Goal: Obtain resource: Obtain resource

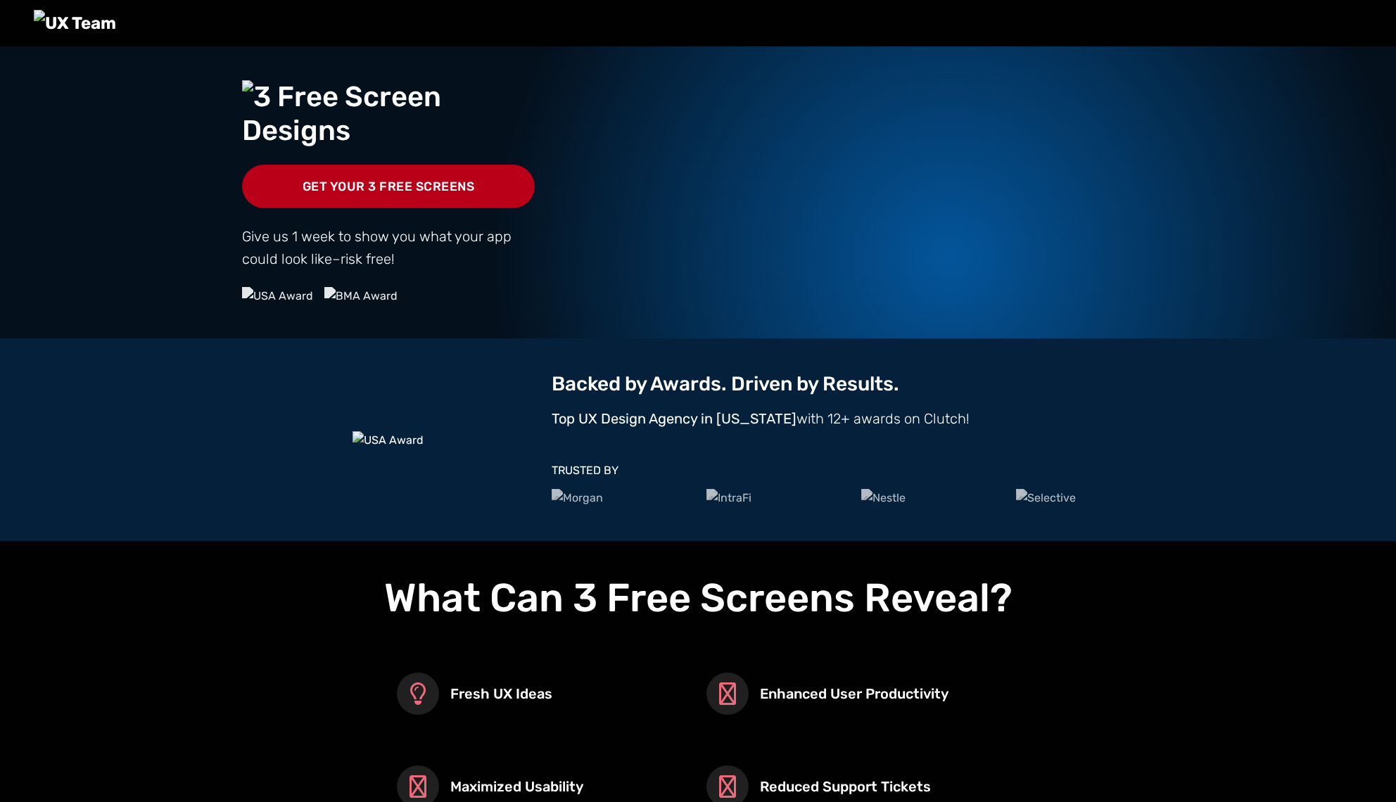
click at [398, 208] on link "Get Your 3 Free Screens" at bounding box center [388, 187] width 293 height 44
click at [426, 208] on link "Get Your 3 Free Screens" at bounding box center [388, 187] width 293 height 44
click at [435, 305] on div at bounding box center [388, 296] width 293 height 18
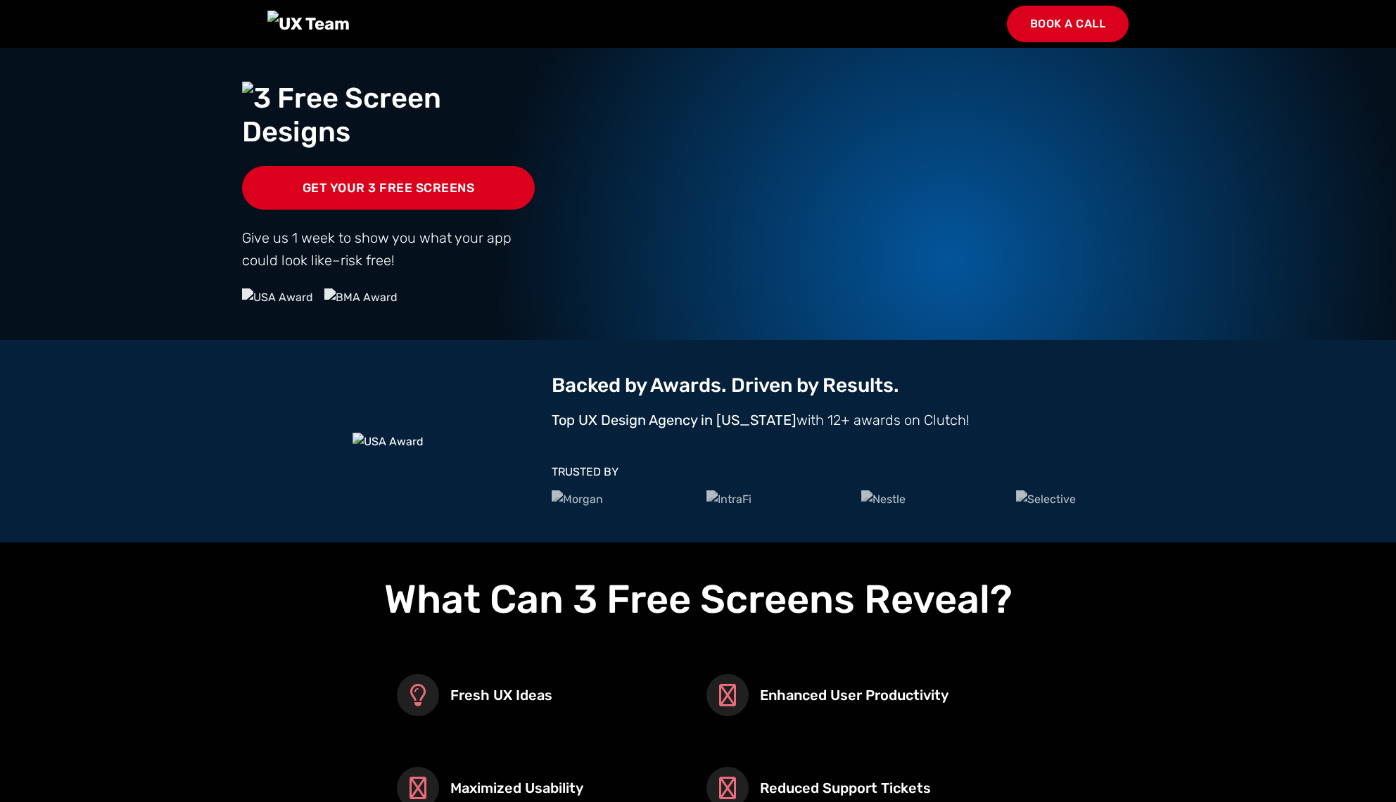
scroll to position [1, 0]
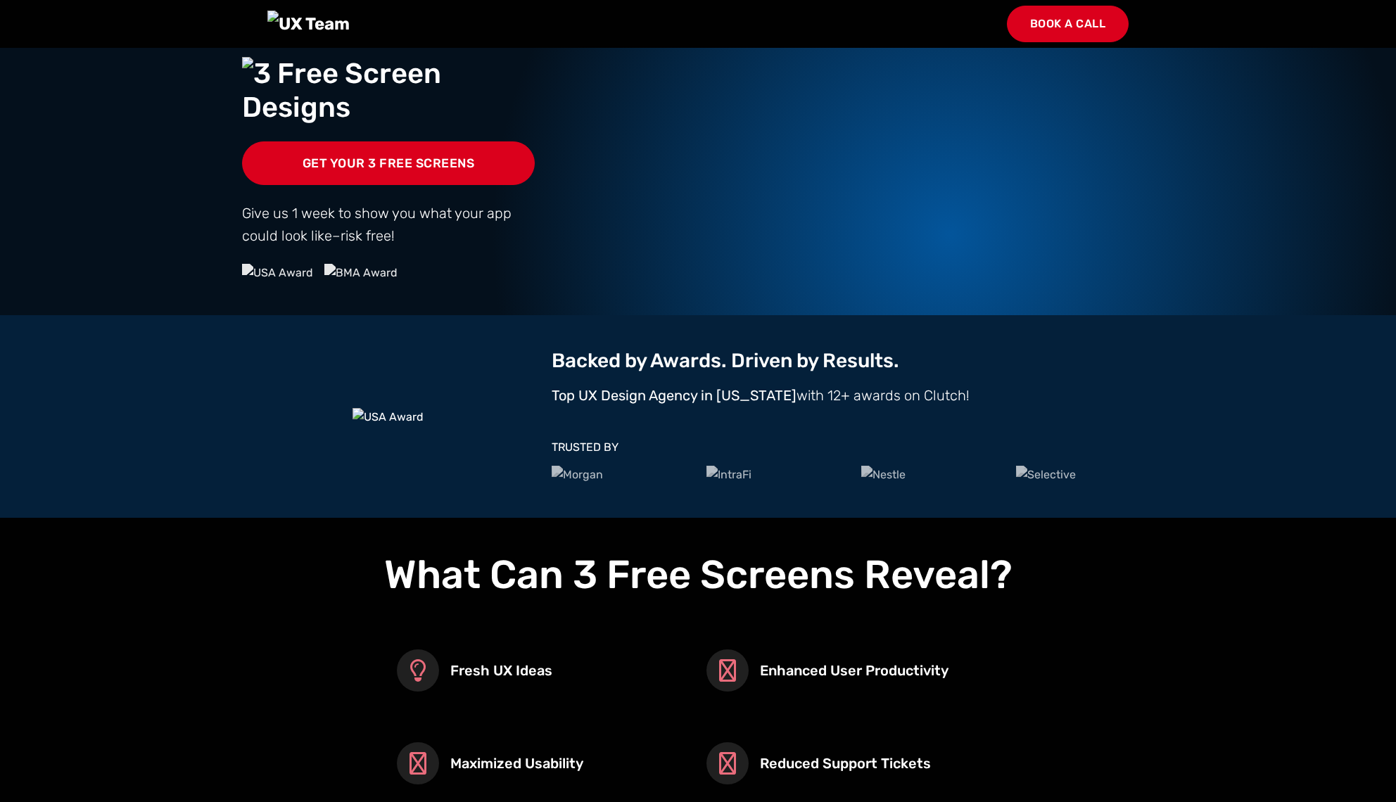
scroll to position [1, 0]
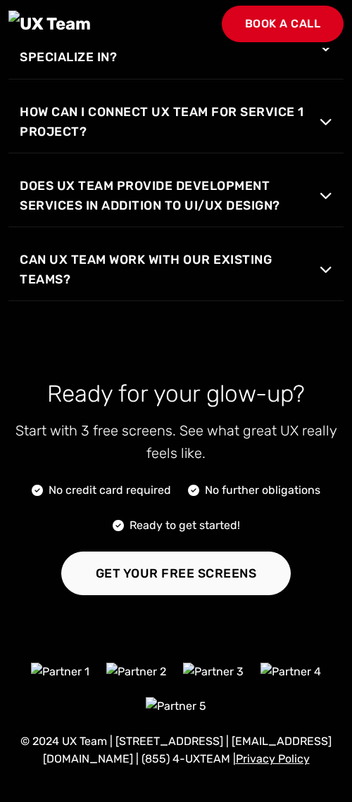
scroll to position [4017, 0]
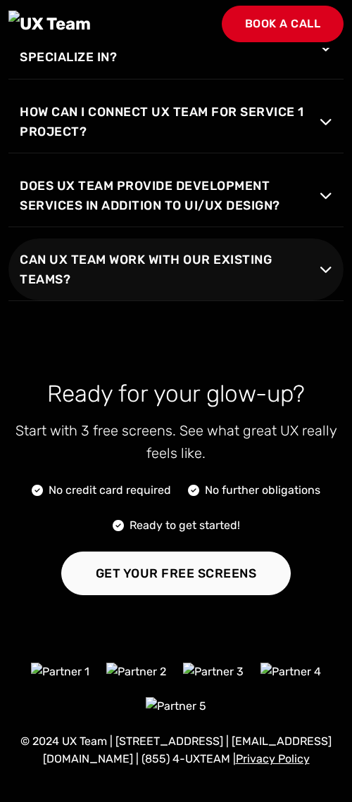
click at [305, 254] on span "Can UX Team work with our existing teams?" at bounding box center [170, 269] width 300 height 39
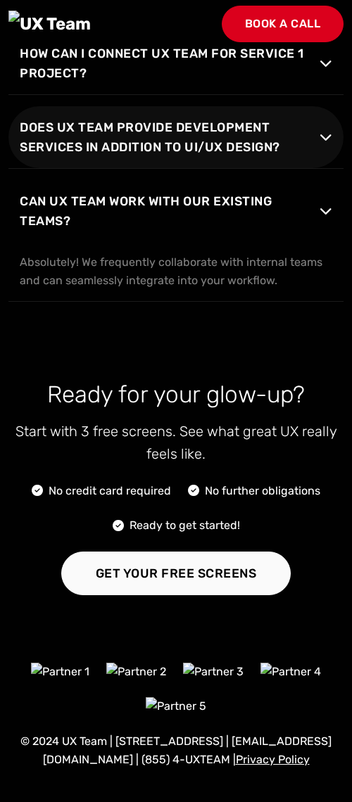
click at [242, 157] on span "Does UX Team provide development services in addition to UI/UX design?" at bounding box center [170, 136] width 300 height 39
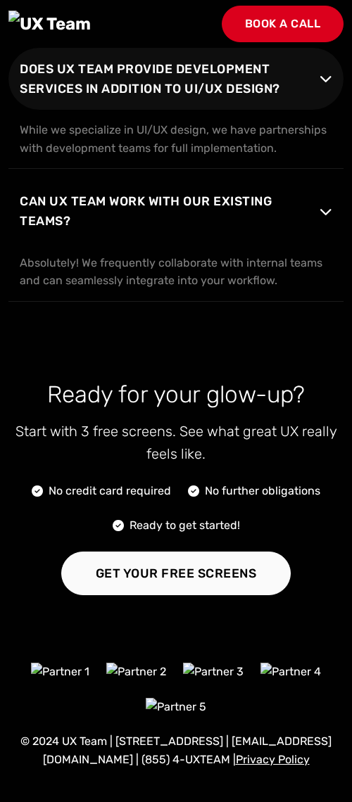
click at [242, 99] on span "Does UX Team provide development services in addition to UI/UX design?" at bounding box center [170, 78] width 300 height 39
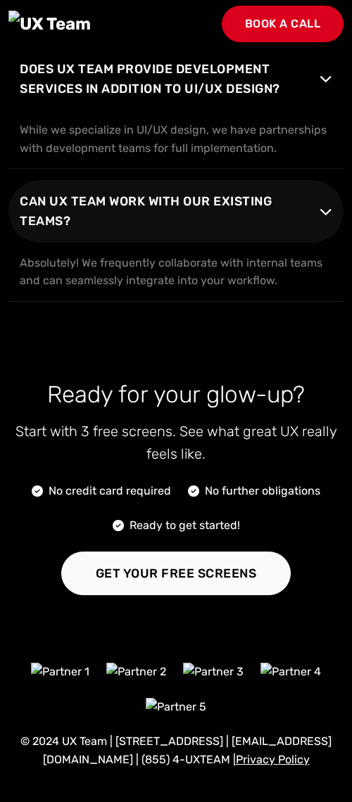
click at [203, 231] on span "Can UX Team work with our existing teams?" at bounding box center [170, 210] width 300 height 39
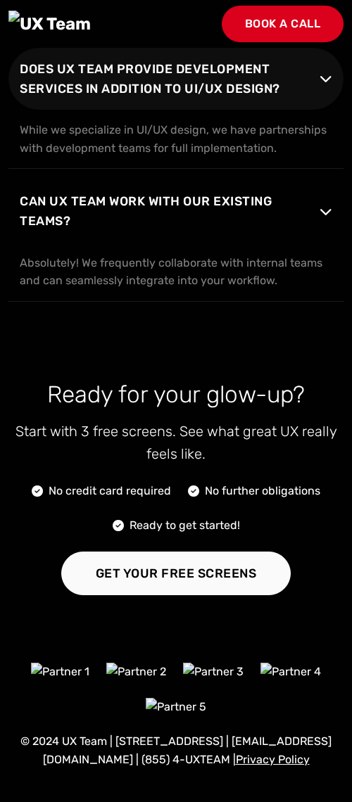
click at [220, 99] on span "Does UX Team provide development services in addition to UI/UX design?" at bounding box center [170, 78] width 300 height 39
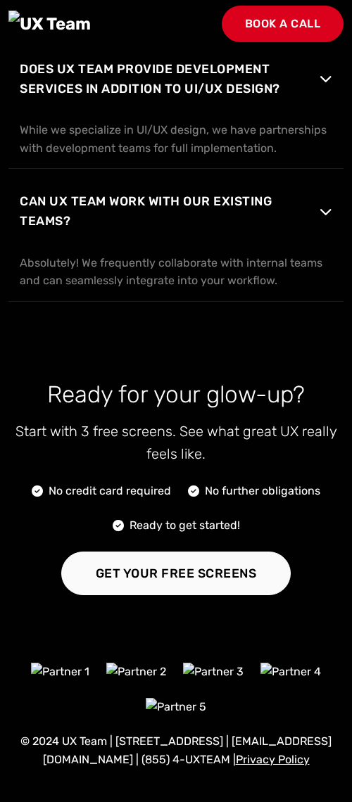
scroll to position [4134, 0]
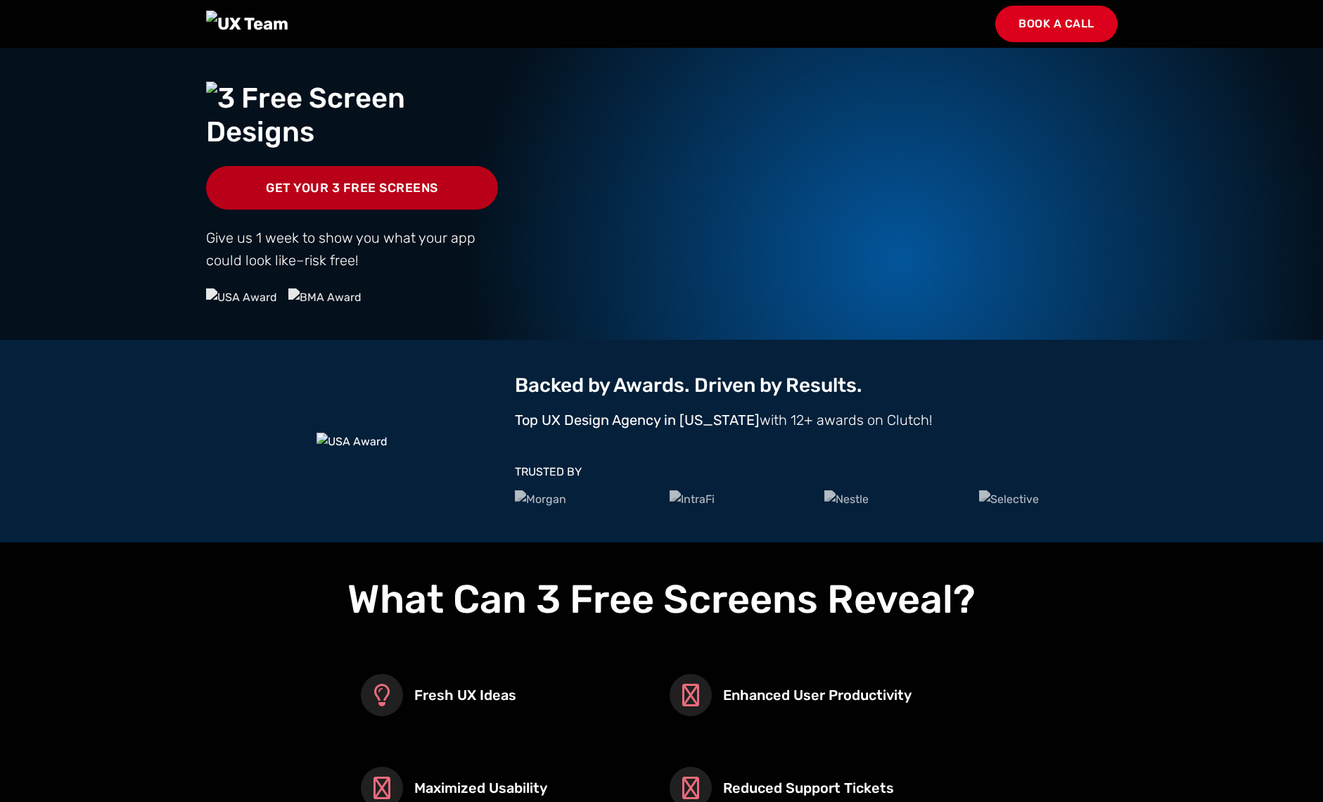
click at [351, 210] on link "Get Your 3 Free Screens" at bounding box center [352, 188] width 293 height 44
